Goal: Information Seeking & Learning: Learn about a topic

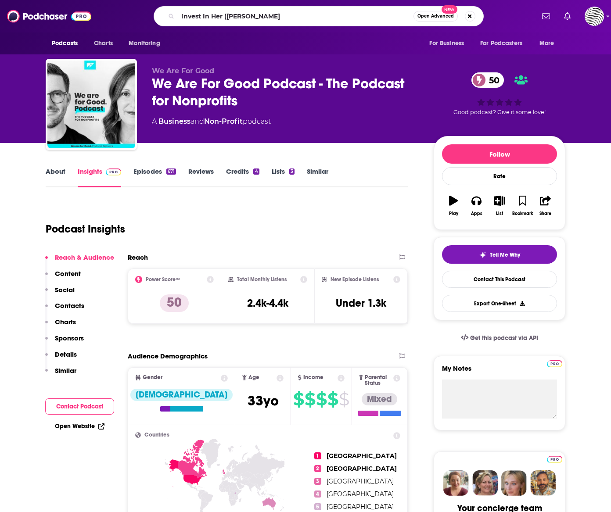
click at [227, 15] on input "Invest In Her (Catherine Gray" at bounding box center [296, 16] width 236 height 14
type input "Invest In Her [PERSON_NAME]"
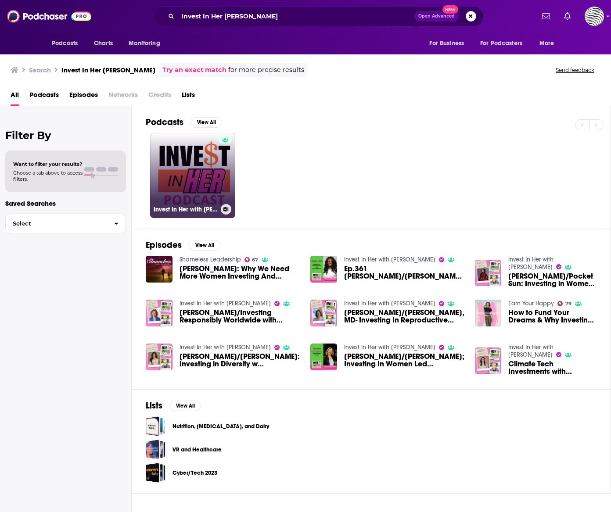
click at [211, 174] on link "Invest In Her with Catherine Gray" at bounding box center [192, 175] width 85 height 85
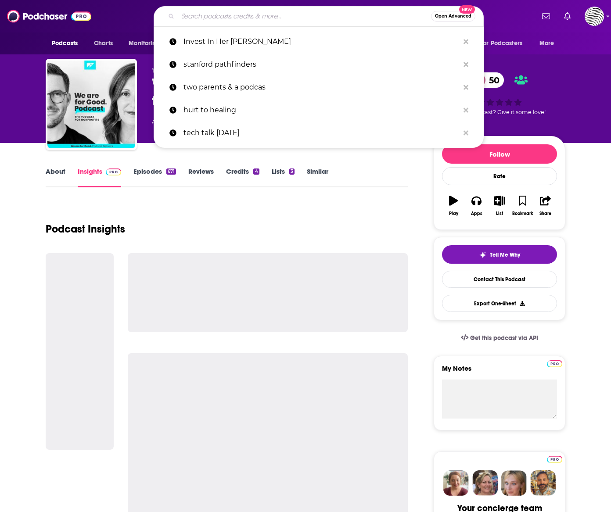
click at [208, 14] on input "Search podcasts, credits, & more..." at bounding box center [304, 16] width 253 height 14
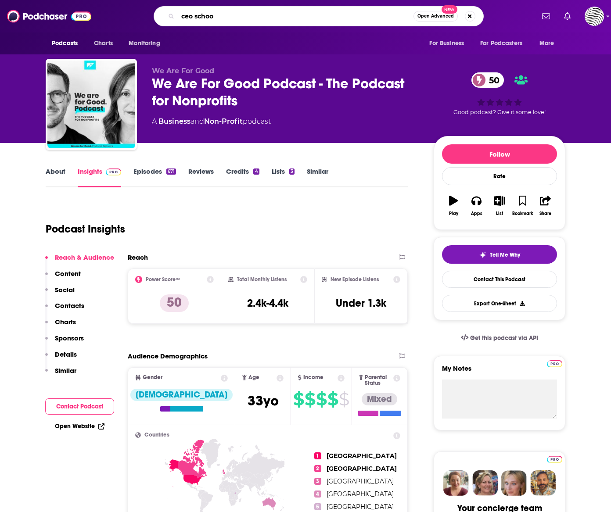
type input "ceo school"
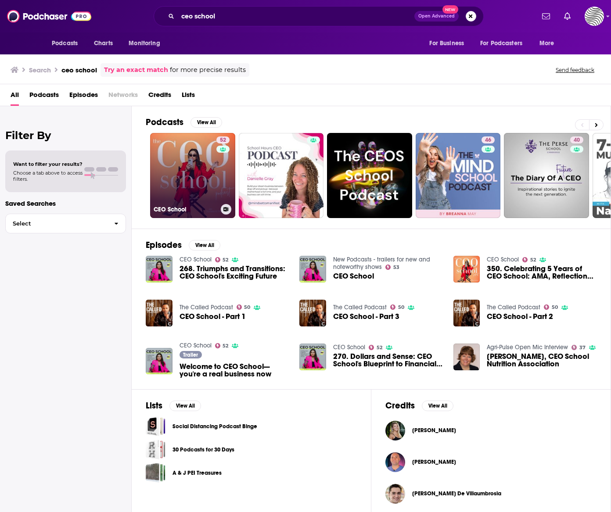
click at [196, 173] on link "52 CEO School" at bounding box center [192, 175] width 85 height 85
